Goal: Task Accomplishment & Management: Complete application form

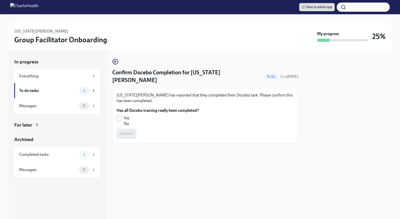
click at [120, 116] on input "Yes" at bounding box center [119, 118] width 5 height 5
radio input "true"
click at [130, 130] on button "Submit" at bounding box center [126, 134] width 20 height 10
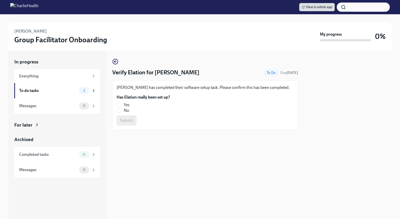
click at [122, 104] on label "Yes" at bounding box center [140, 105] width 49 height 6
click at [121, 104] on input "Yes" at bounding box center [119, 104] width 5 height 5
radio input "true"
click at [126, 120] on span "Submit" at bounding box center [126, 120] width 13 height 5
click at [118, 109] on input "No" at bounding box center [119, 110] width 5 height 5
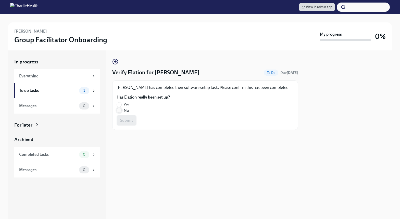
radio input "true"
click at [123, 120] on span "Submit" at bounding box center [126, 120] width 13 height 5
click at [118, 109] on input "No" at bounding box center [119, 110] width 5 height 5
radio input "true"
click at [123, 119] on span "Submit" at bounding box center [126, 120] width 13 height 5
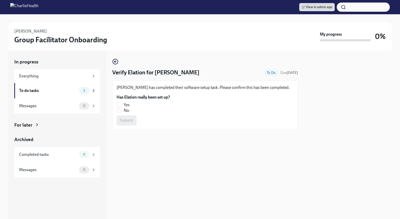
click at [127, 109] on span "No" at bounding box center [126, 111] width 5 height 6
click at [121, 109] on input "No" at bounding box center [119, 110] width 5 height 5
radio input "true"
click at [127, 118] on span "Submit" at bounding box center [126, 120] width 13 height 5
